Goal: Navigation & Orientation: Find specific page/section

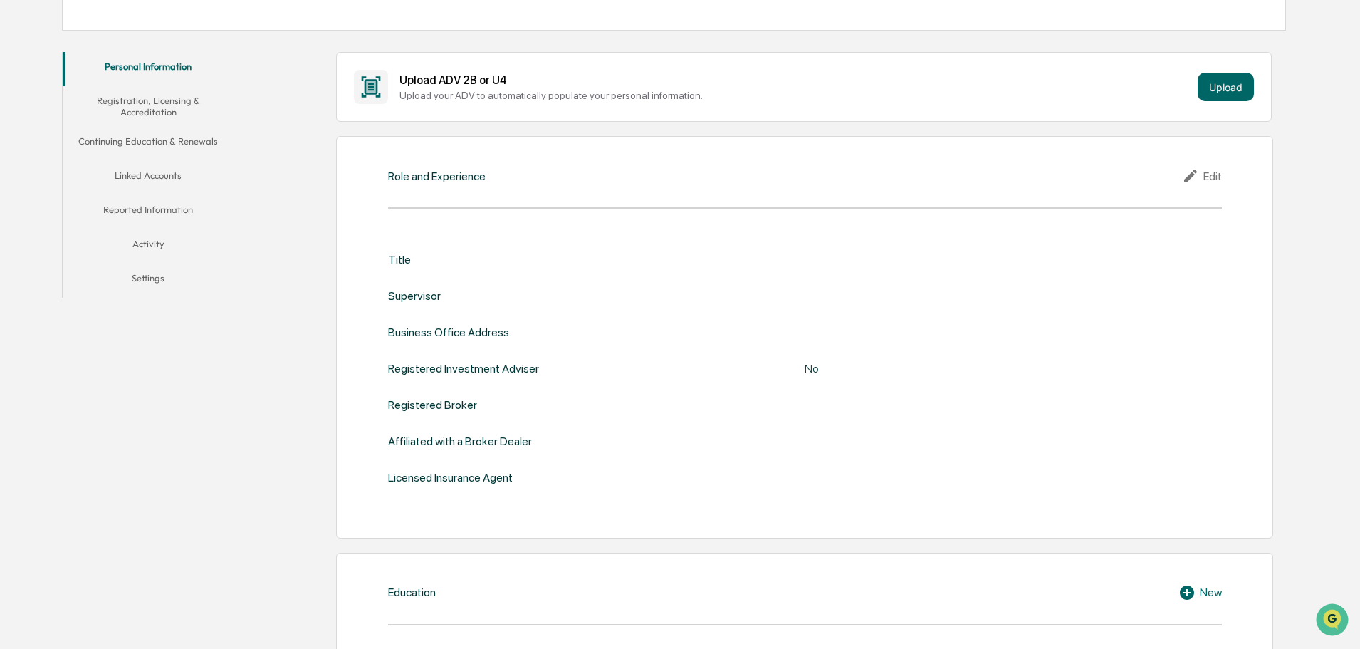
scroll to position [39, 0]
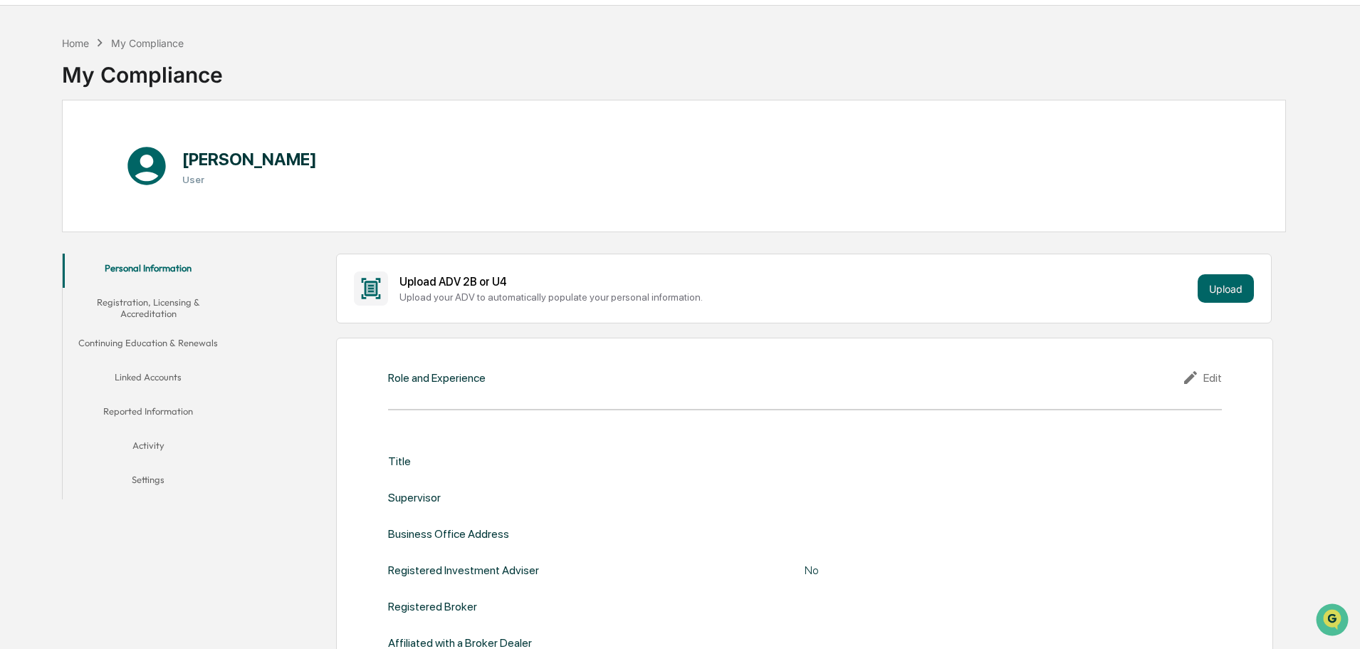
click at [137, 301] on button "Registration, Licensing & Accreditation" at bounding box center [148, 308] width 171 height 41
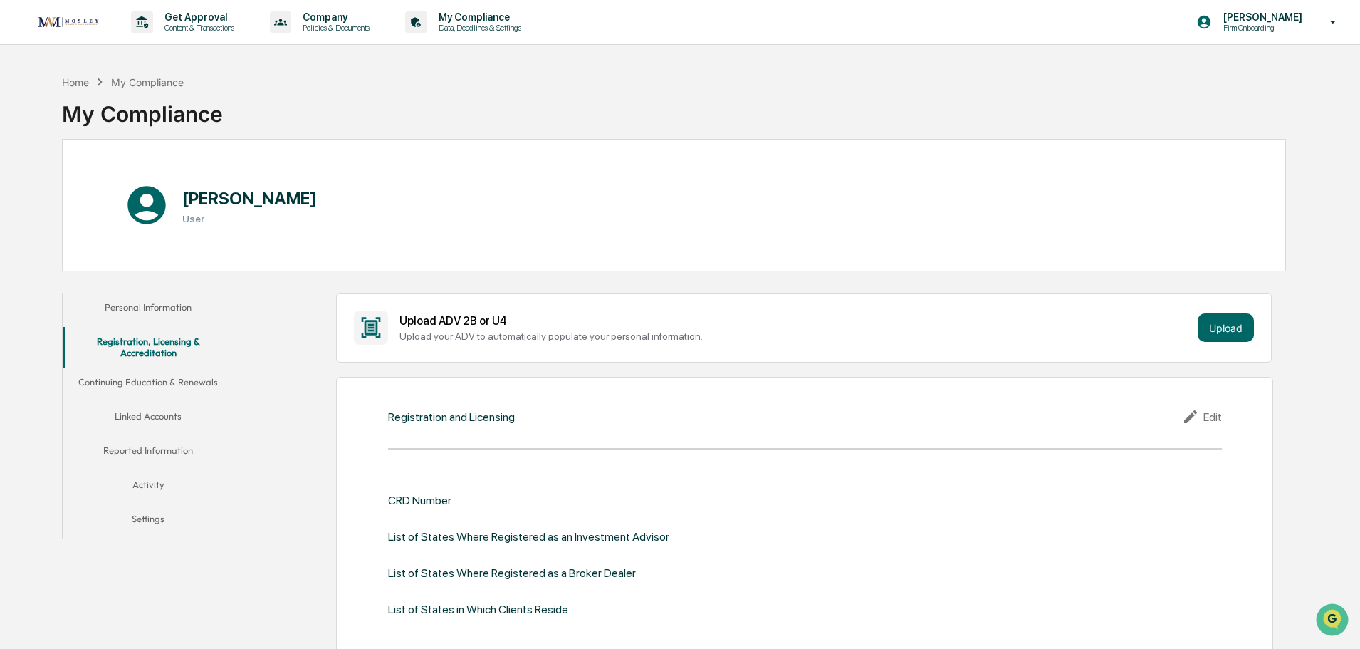
click at [166, 383] on button "Continuing Education & Renewals" at bounding box center [148, 385] width 171 height 34
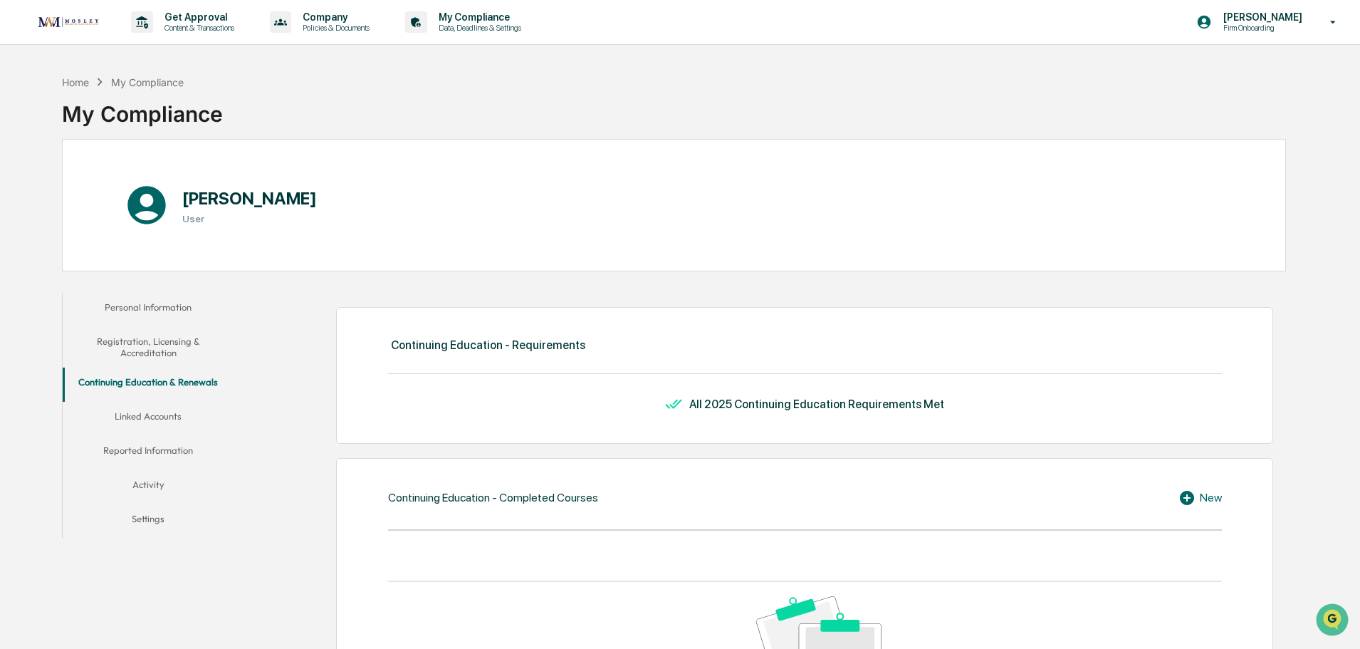
click at [159, 414] on button "Linked Accounts" at bounding box center [148, 419] width 171 height 34
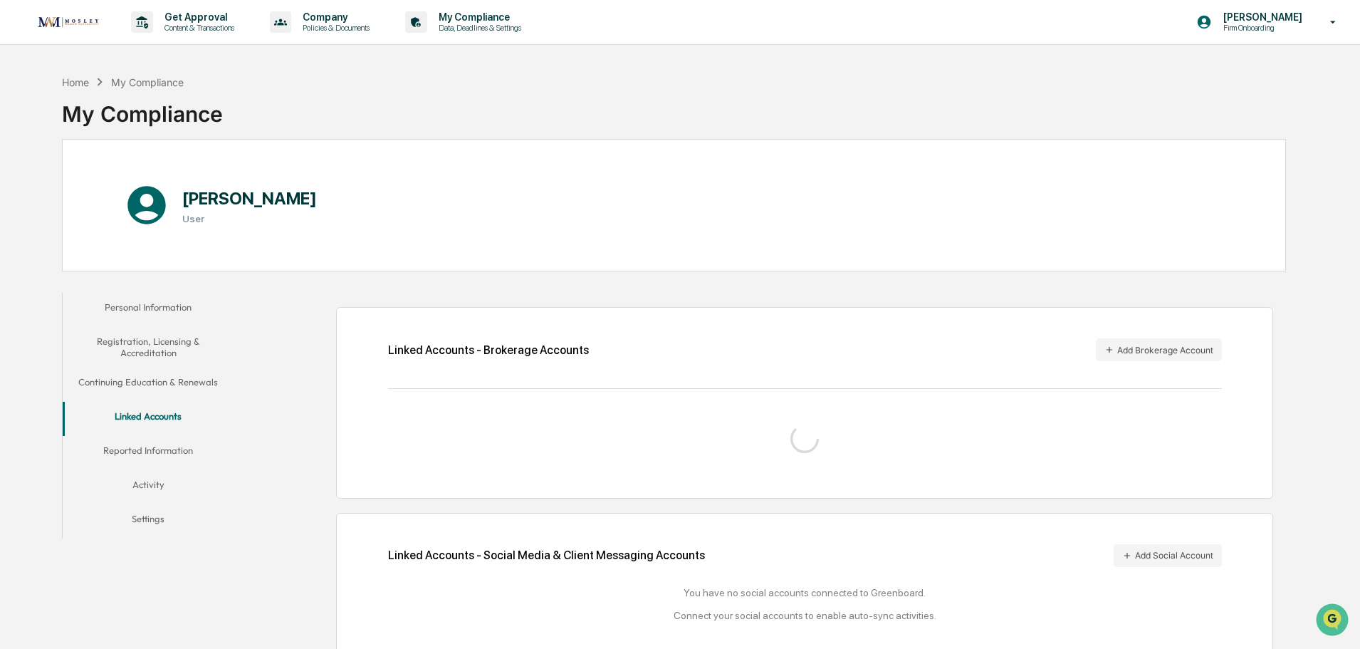
scroll to position [68, 0]
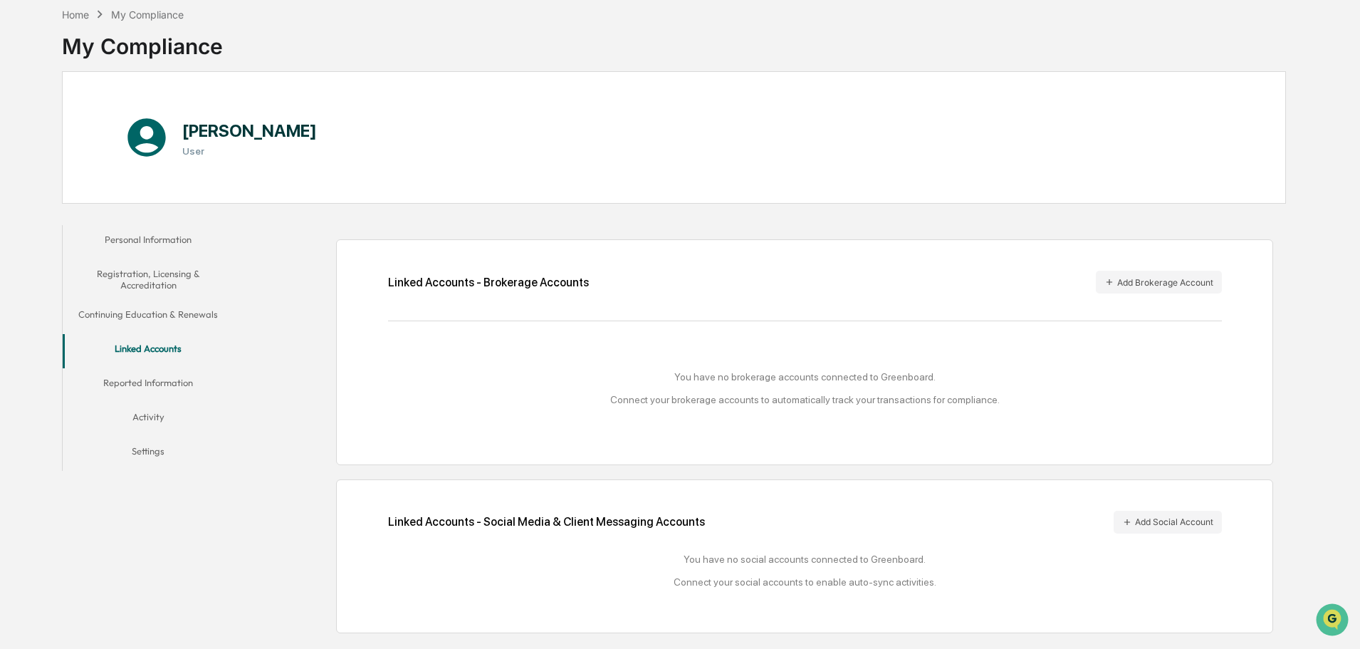
click at [190, 385] on button "Reported Information" at bounding box center [148, 385] width 171 height 34
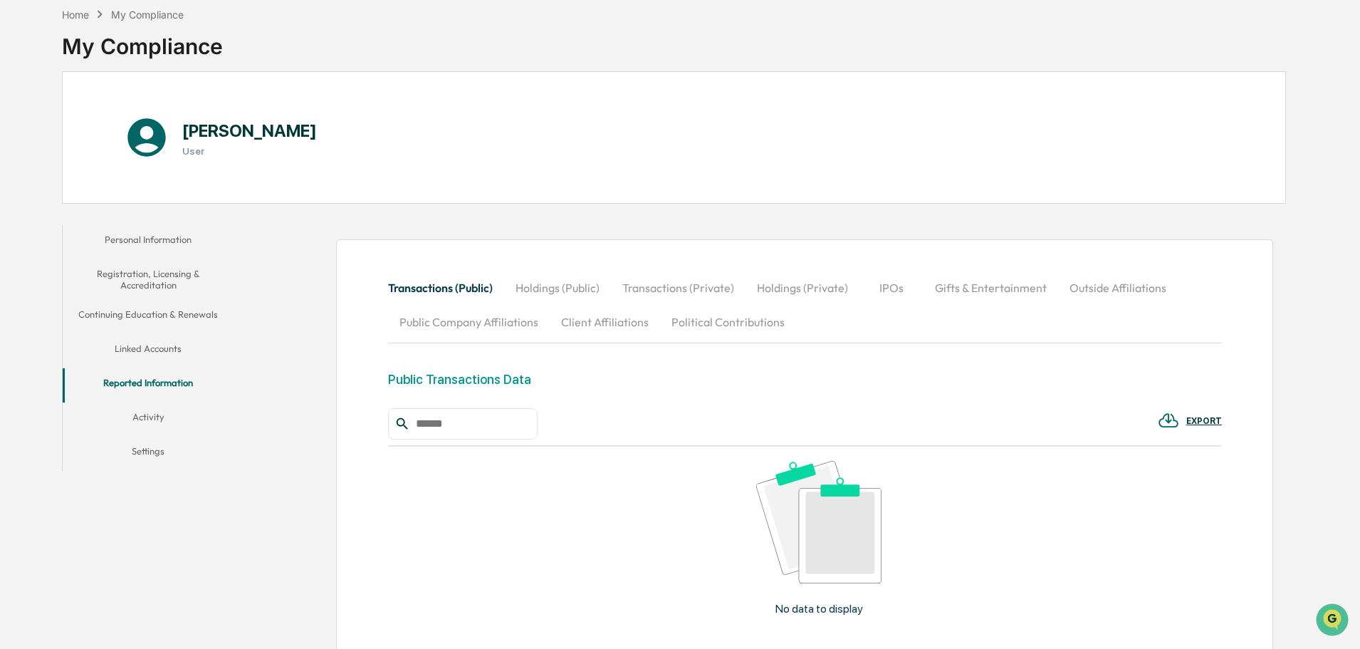
click at [171, 273] on button "Registration, Licensing & Accreditation" at bounding box center [148, 279] width 171 height 41
